Goal: Task Accomplishment & Management: Manage account settings

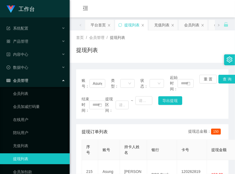
click at [151, 4] on div "会员购单 在线人数 0 1 2 3 4 5 6 7 8 9 0 1 2 3 4 5 6 7 8 9 0 1 2 3 4 5 6 7 8 9 充值订单 提现订单…" at bounding box center [153, 9] width 166 height 18
click at [192, 22] on div "会员列表" at bounding box center [191, 25] width 15 height 10
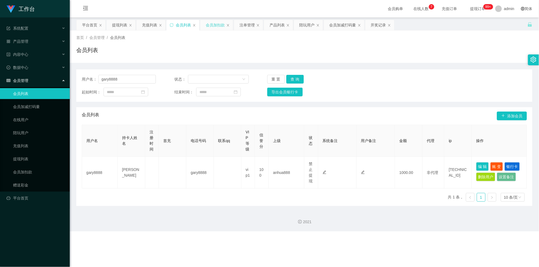
click at [212, 23] on div "会员加扣款" at bounding box center [215, 25] width 19 height 10
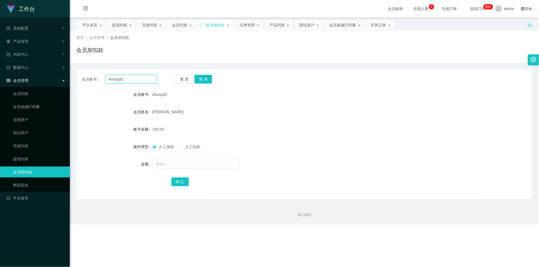
click at [121, 82] on input "Asung92" at bounding box center [131, 79] width 52 height 9
paste input "96360314"
type input "96360314"
click at [205, 79] on button "查 询" at bounding box center [202, 79] width 17 height 9
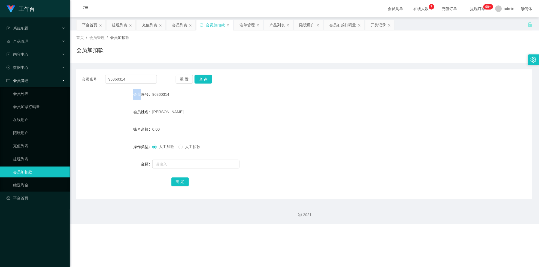
click at [205, 79] on div "重 置 查 询" at bounding box center [213, 79] width 75 height 9
click at [182, 166] on input "text" at bounding box center [195, 164] width 87 height 9
type input "300"
click at [180, 174] on button "确 定" at bounding box center [179, 182] width 17 height 9
